Goal: Transaction & Acquisition: Purchase product/service

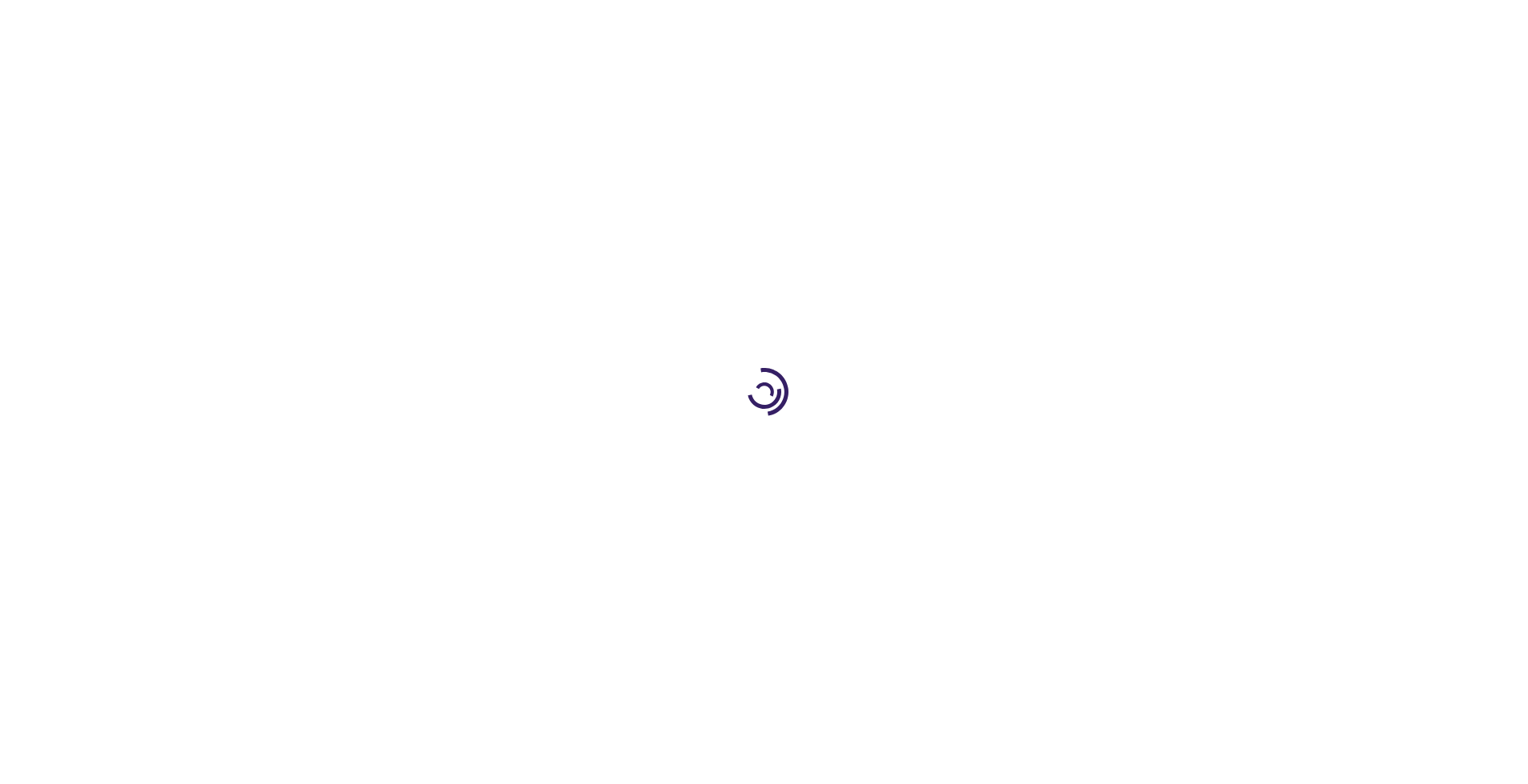
click at [1010, 24] on link "Log In" at bounding box center [1009, 24] width 32 height 13
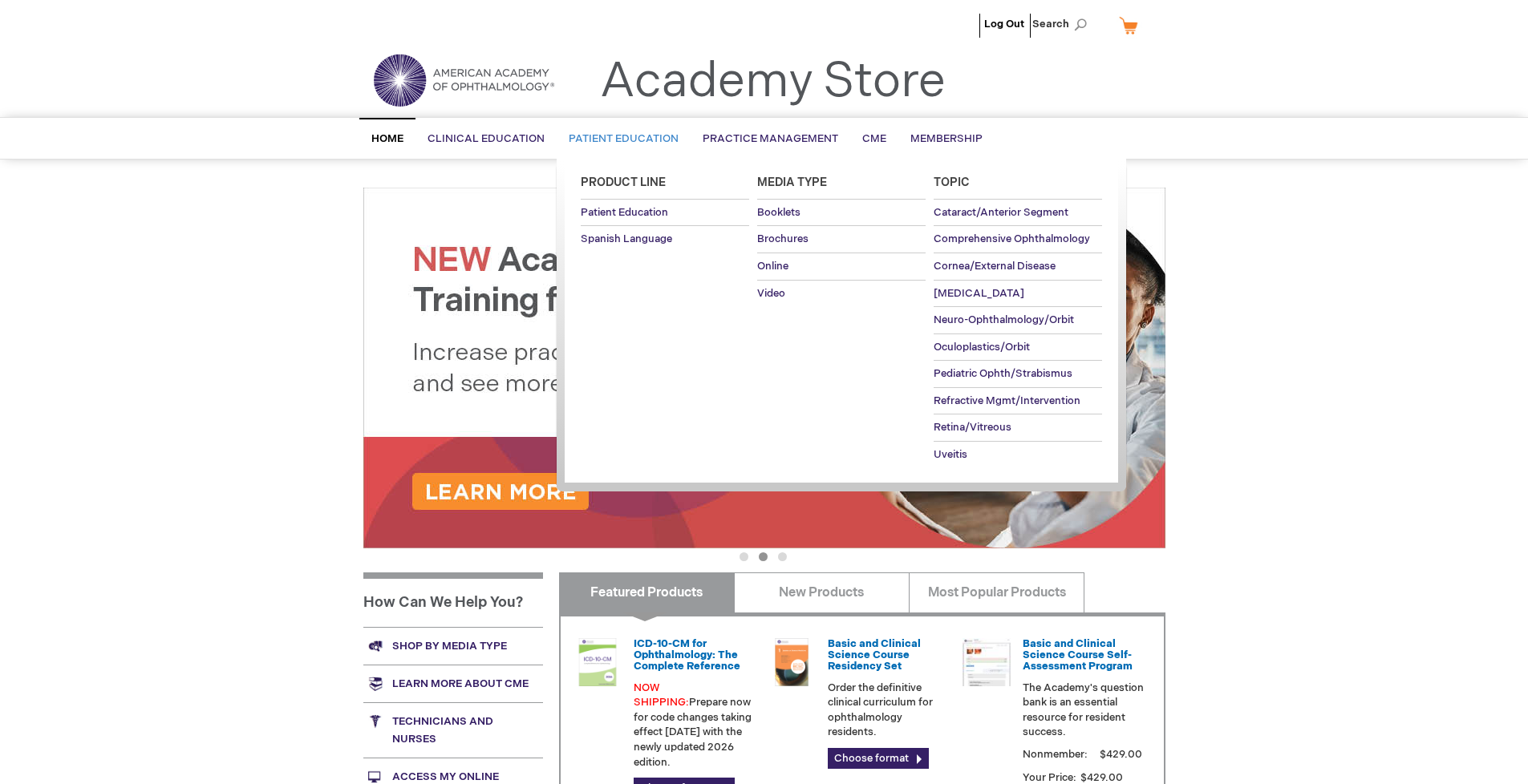
click at [619, 139] on span "Patient Education" at bounding box center [624, 139] width 110 height 13
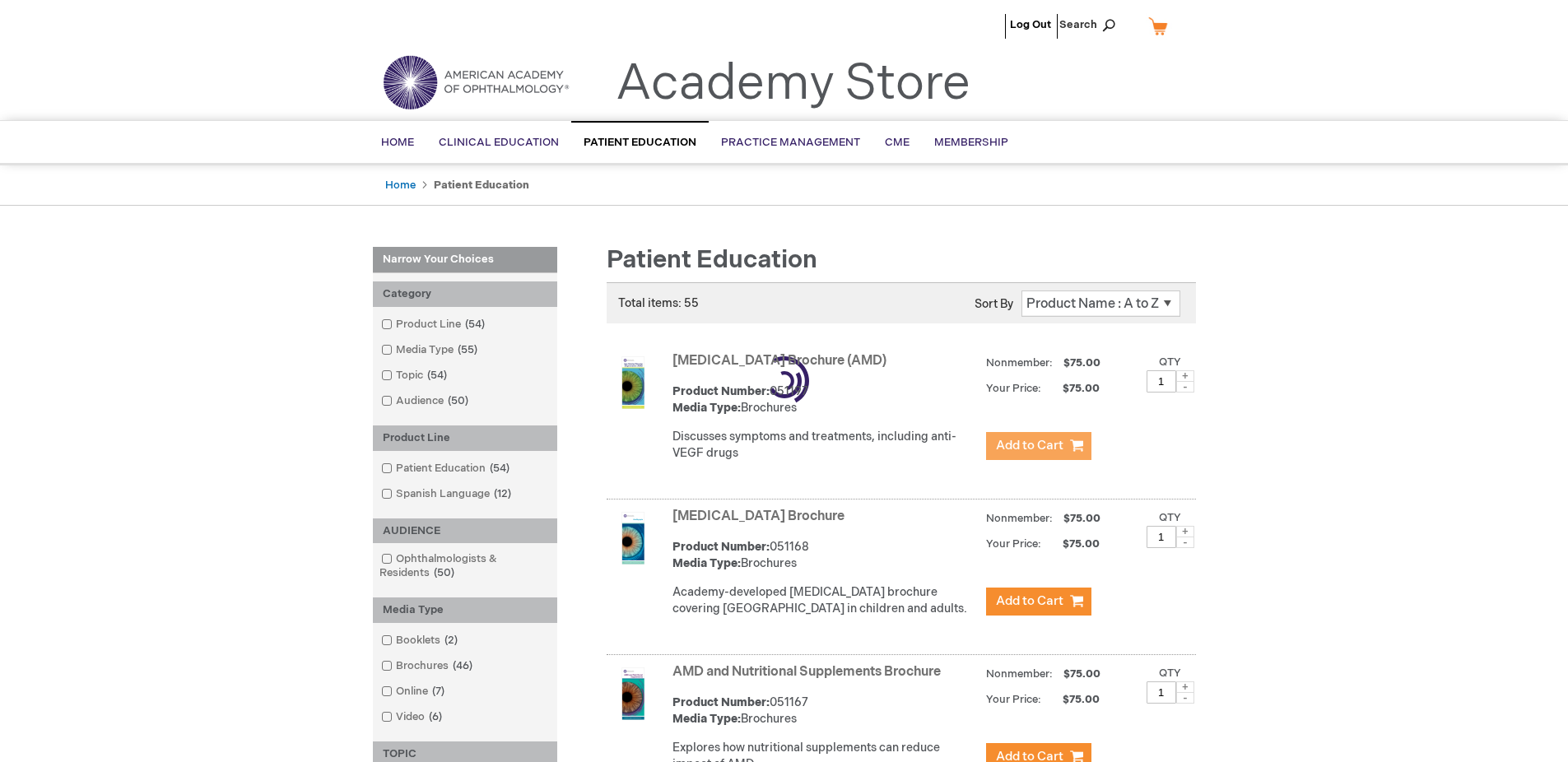
click at [1038, 446] on span "Add to Cart" at bounding box center [1030, 445] width 68 height 16
